Goal: Information Seeking & Learning: Learn about a topic

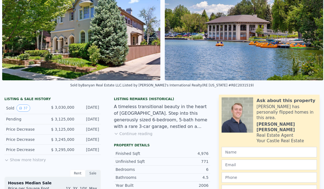
scroll to position [59, 0]
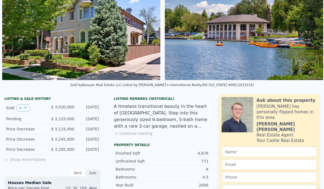
click at [141, 132] on button "Continue reading" at bounding box center [133, 133] width 39 height 5
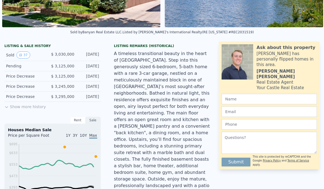
scroll to position [113, 0]
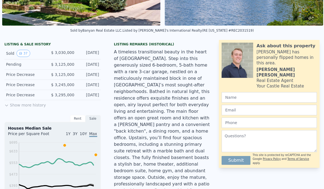
click at [16, 105] on button "Show more history" at bounding box center [25, 104] width 42 height 8
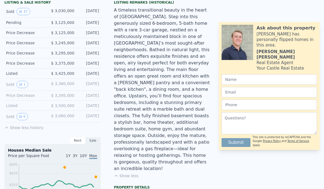
scroll to position [156, 0]
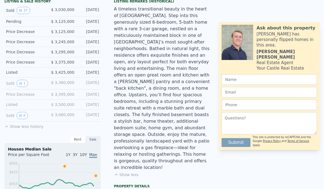
click at [12, 104] on div "Listed" at bounding box center [26, 104] width 41 height 5
click at [21, 117] on button "0" at bounding box center [22, 115] width 12 height 7
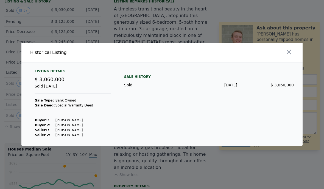
click at [290, 56] on icon "button" at bounding box center [289, 52] width 8 height 8
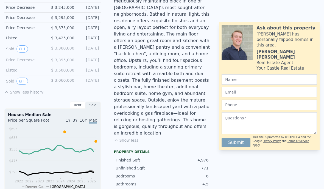
scroll to position [177, 0]
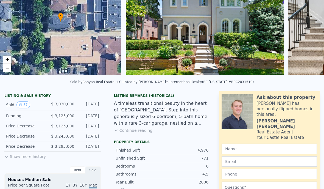
scroll to position [72, 0]
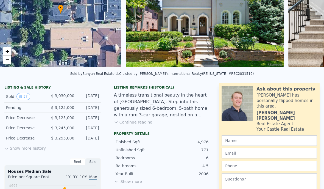
click at [16, 147] on button "Show more history" at bounding box center [25, 147] width 42 height 8
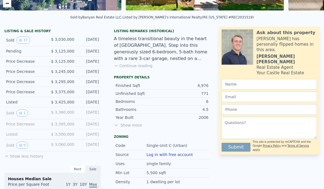
scroll to position [128, 0]
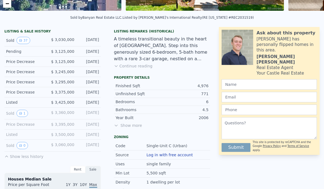
click at [16, 114] on button "1" at bounding box center [22, 113] width 12 height 7
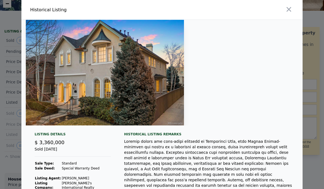
scroll to position [0, 0]
click at [289, 11] on icon "button" at bounding box center [289, 9] width 8 height 8
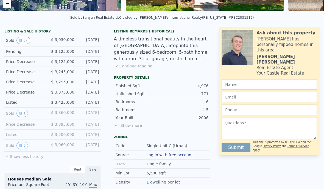
click at [23, 146] on button "0" at bounding box center [22, 145] width 12 height 7
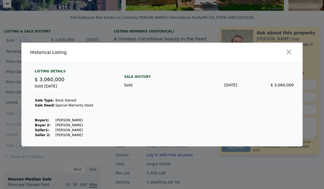
click at [295, 46] on div at bounding box center [162, 94] width 324 height 189
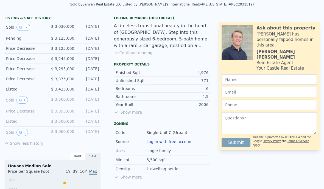
scroll to position [139, 0]
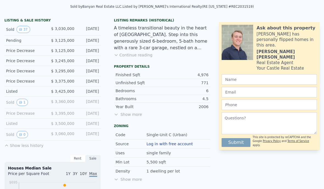
click at [137, 115] on span "Show more" at bounding box center [162, 114] width 97 height 5
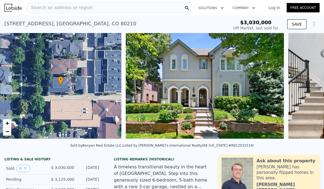
scroll to position [0, 0]
